Goal: Navigation & Orientation: Find specific page/section

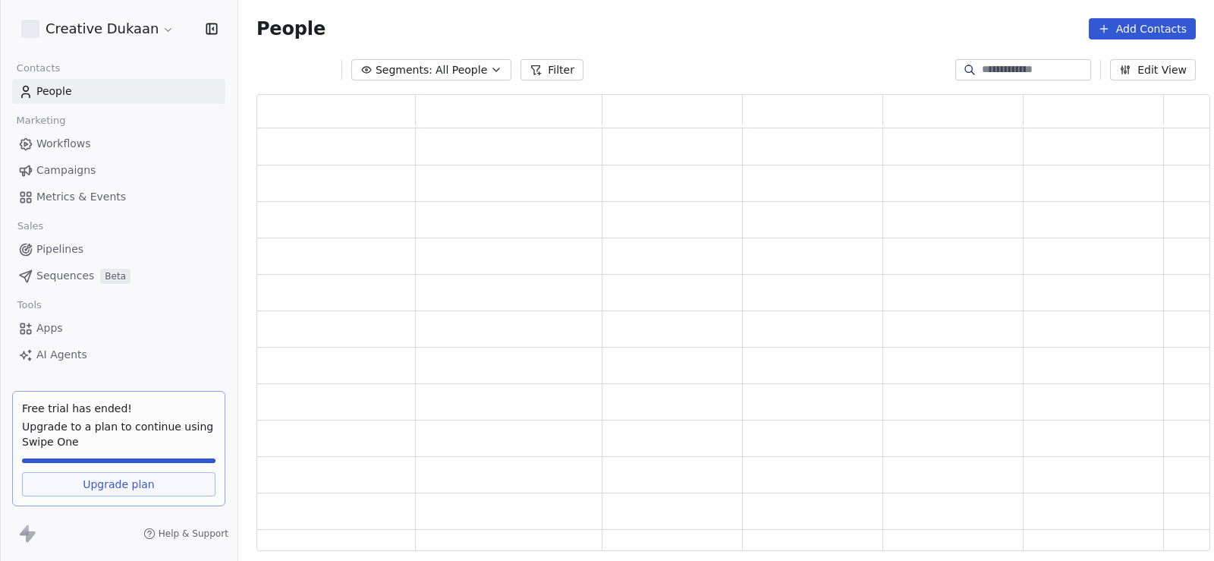
scroll to position [12, 12]
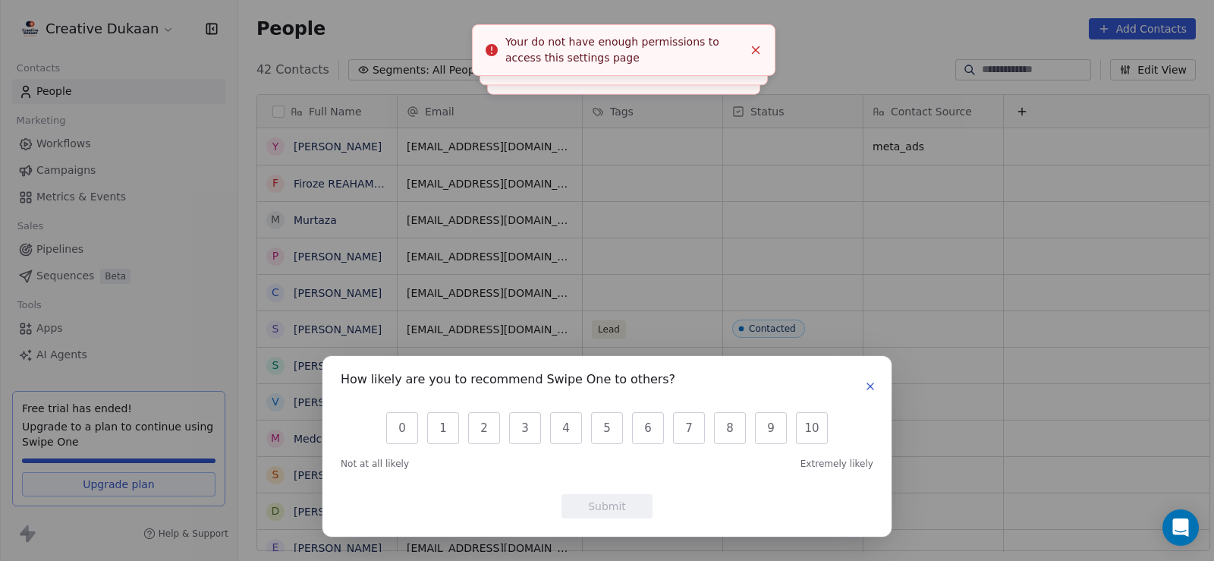
click at [870, 392] on icon "button" at bounding box center [870, 386] width 12 height 12
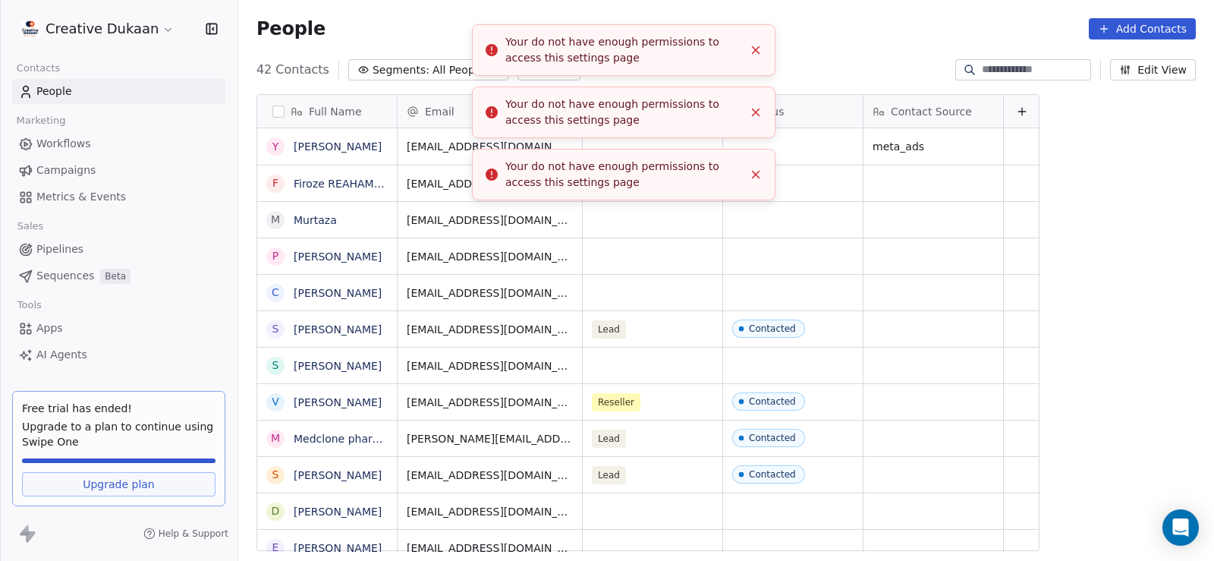
click at [761, 56] on icon "Close toast" at bounding box center [756, 50] width 14 height 14
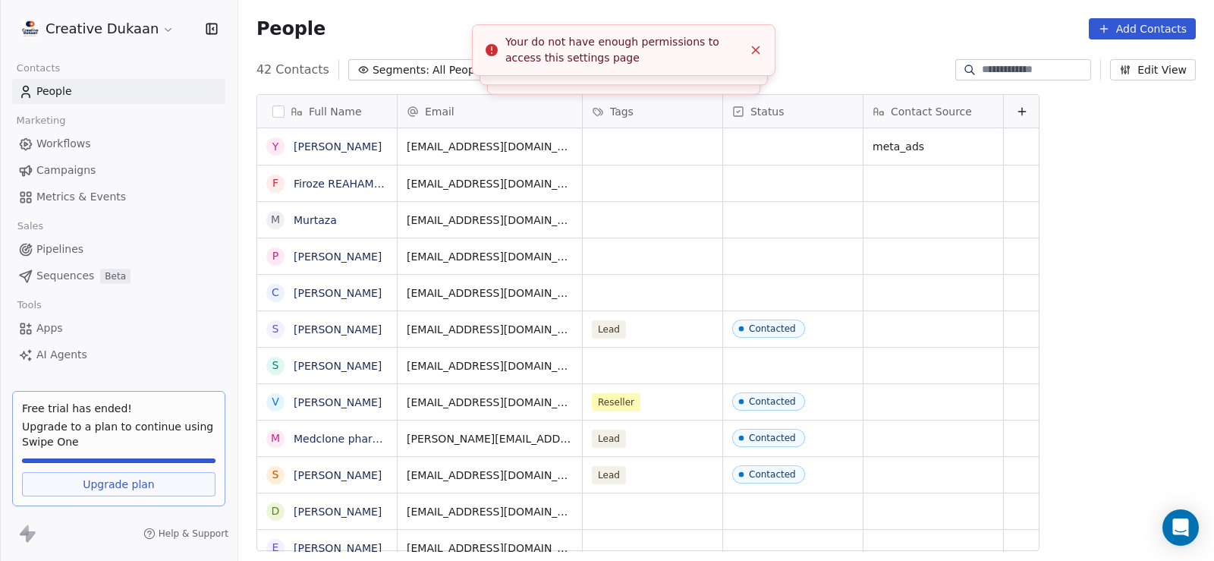
scroll to position [483, 979]
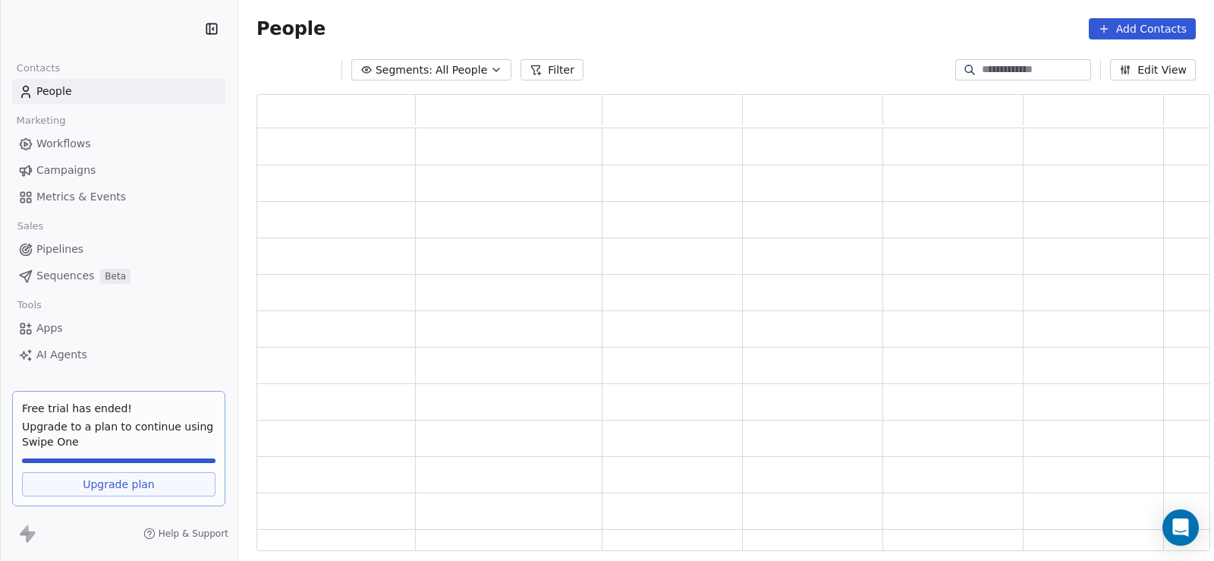
scroll to position [446, 943]
